Goal: Task Accomplishment & Management: Complete application form

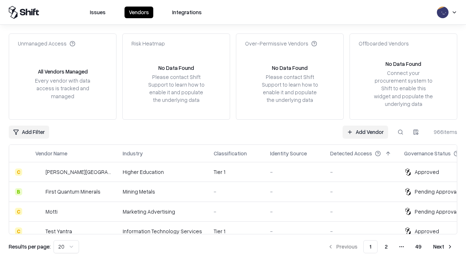
click at [365, 132] on link "Add Vendor" at bounding box center [366, 132] width 46 height 13
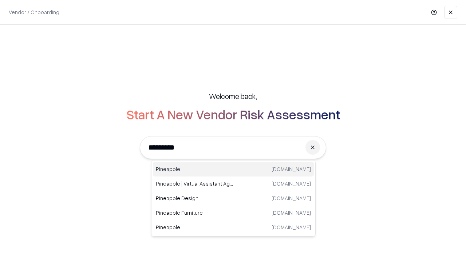
click at [233, 169] on div "Pineapple pineappleenergy.com" at bounding box center [233, 169] width 161 height 15
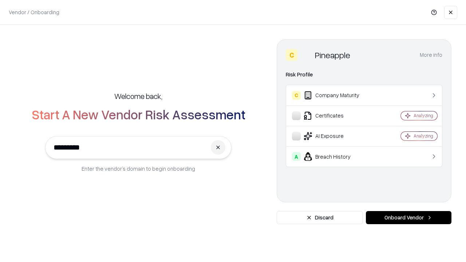
type input "*********"
click at [408, 218] on button "Onboard Vendor" at bounding box center [409, 217] width 86 height 13
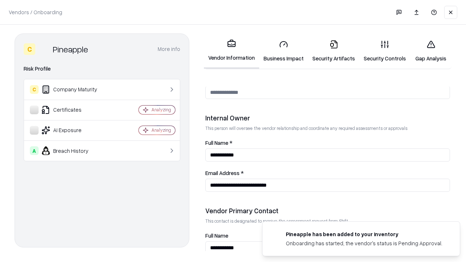
scroll to position [377, 0]
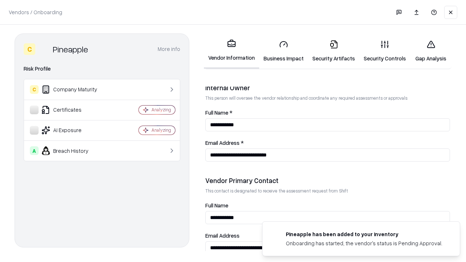
click at [333, 51] on link "Security Artifacts" at bounding box center [333, 51] width 51 height 34
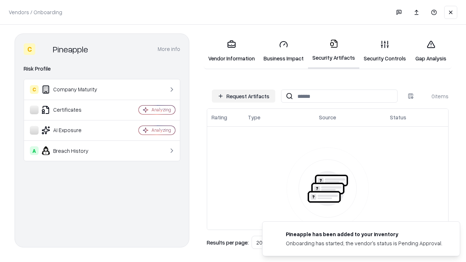
click at [244, 96] on button "Request Artifacts" at bounding box center [243, 96] width 63 height 13
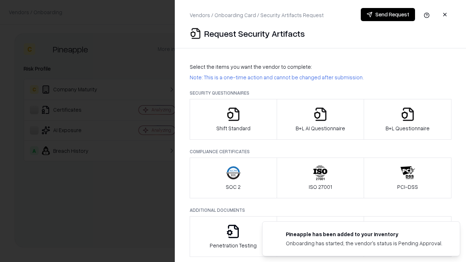
click at [407, 119] on icon "button" at bounding box center [407, 114] width 15 height 15
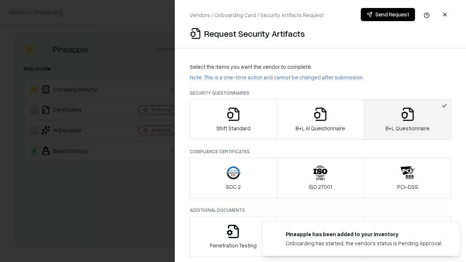
click at [320, 119] on icon "button" at bounding box center [320, 114] width 15 height 15
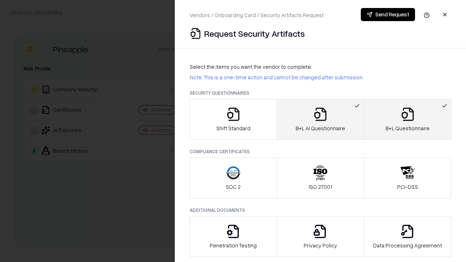
click at [388, 15] on button "Send Request" at bounding box center [388, 14] width 54 height 13
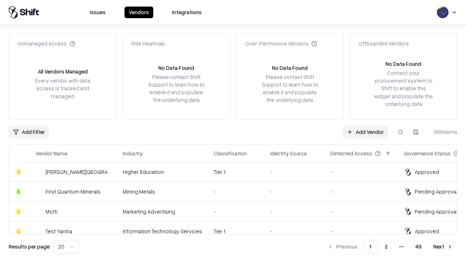
click at [400, 132] on button at bounding box center [400, 132] width 13 height 13
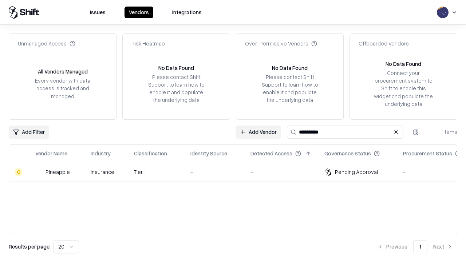
type input "*********"
click at [237, 172] on div "-" at bounding box center [214, 172] width 48 height 8
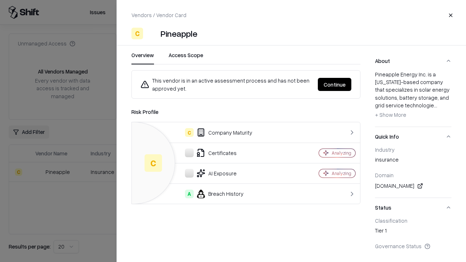
click at [335, 84] on button "Continue" at bounding box center [334, 84] width 33 height 13
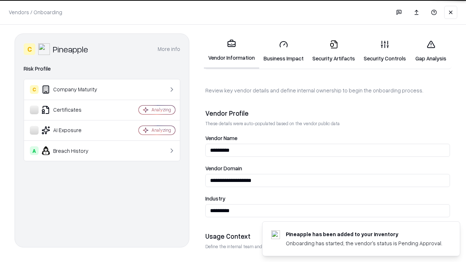
click at [333, 51] on link "Security Artifacts" at bounding box center [333, 51] width 51 height 34
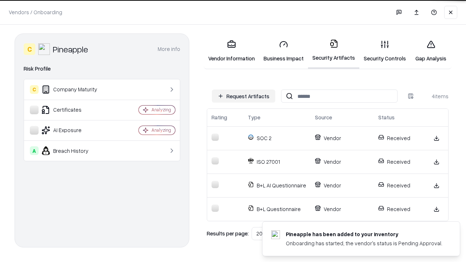
click at [431, 51] on link "Gap Analysis" at bounding box center [430, 51] width 41 height 34
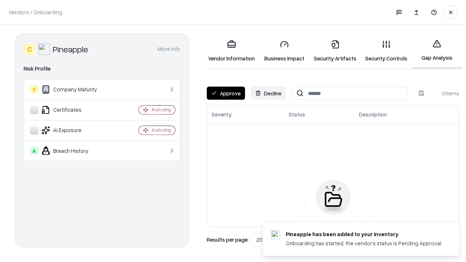
click at [226, 93] on button "Approve" at bounding box center [226, 93] width 38 height 13
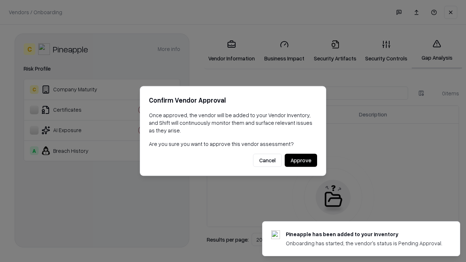
click at [301, 160] on button "Approve" at bounding box center [301, 160] width 32 height 13
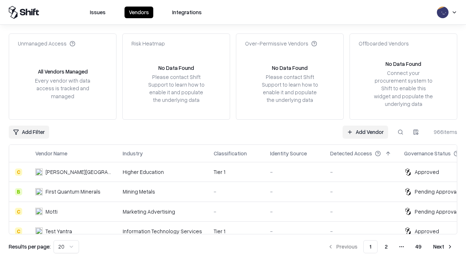
type input "*********"
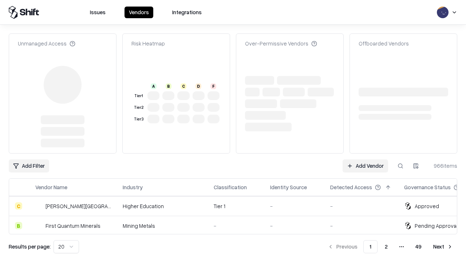
click at [365, 159] on link "Add Vendor" at bounding box center [366, 165] width 46 height 13
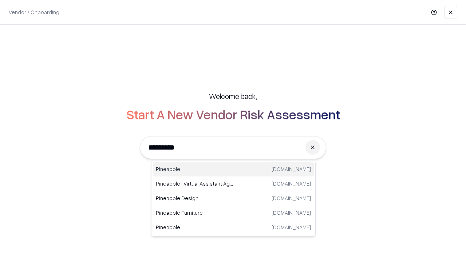
click at [233, 169] on div "Pineapple pineappleenergy.com" at bounding box center [233, 169] width 161 height 15
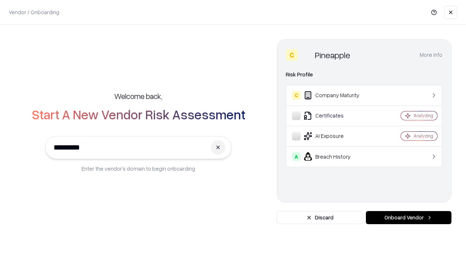
type input "*********"
click at [408, 218] on button "Onboard Vendor" at bounding box center [409, 217] width 86 height 13
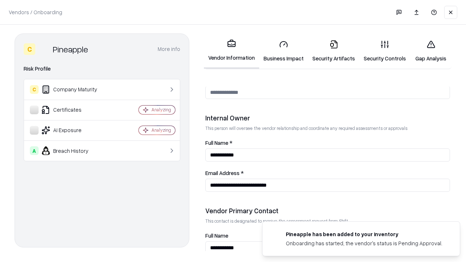
scroll to position [377, 0]
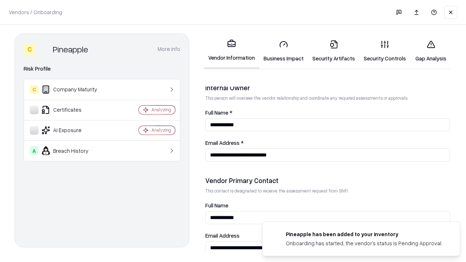
click at [431, 51] on link "Gap Analysis" at bounding box center [430, 51] width 41 height 34
